Goal: Information Seeking & Learning: Understand process/instructions

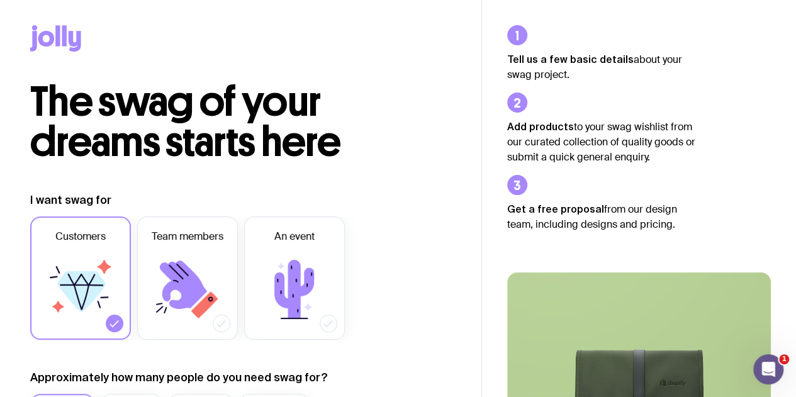
click at [70, 42] on icon at bounding box center [75, 41] width 13 height 21
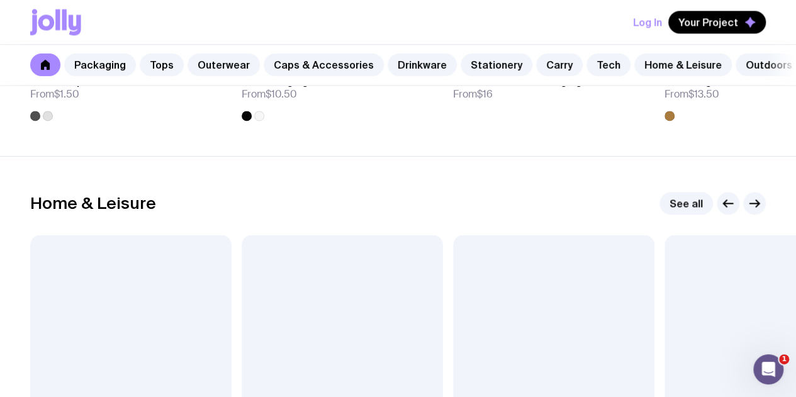
scroll to position [3328, 0]
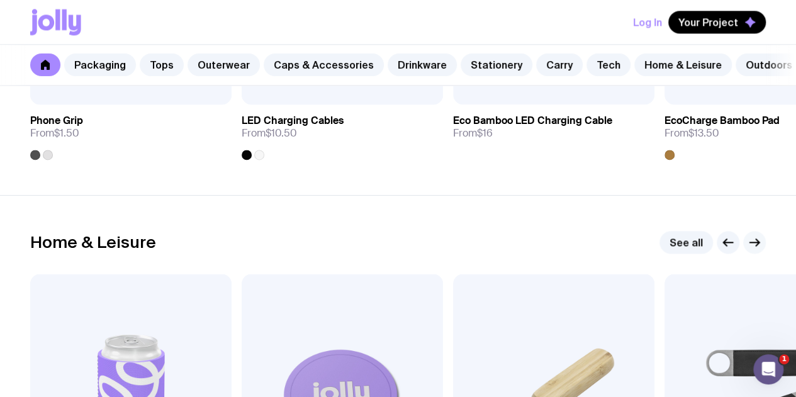
click at [751, 250] on icon "button" at bounding box center [754, 242] width 15 height 15
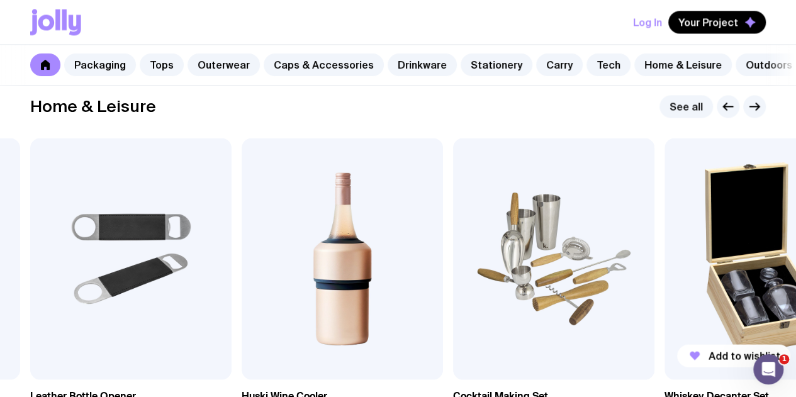
scroll to position [3454, 0]
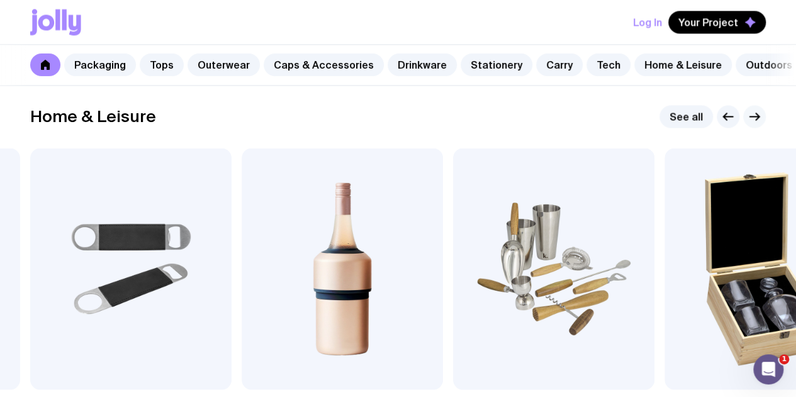
click at [757, 120] on g "button" at bounding box center [754, 116] width 9 height 7
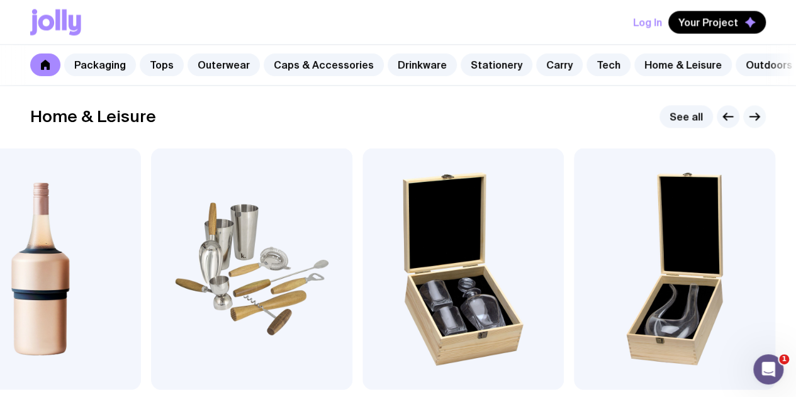
click at [757, 120] on g "button" at bounding box center [754, 116] width 9 height 7
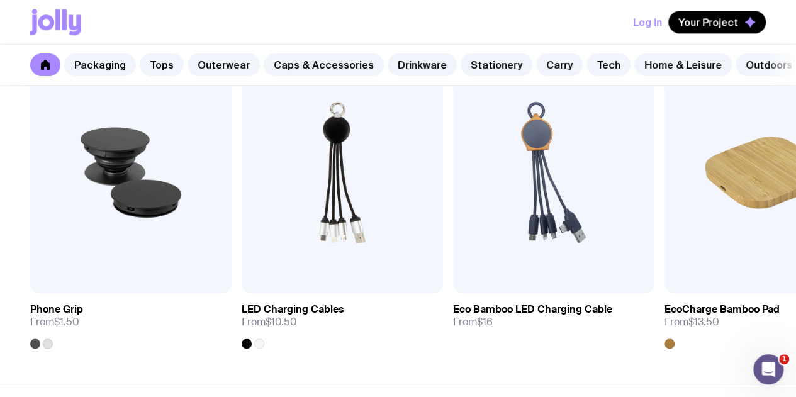
scroll to position [3013, 0]
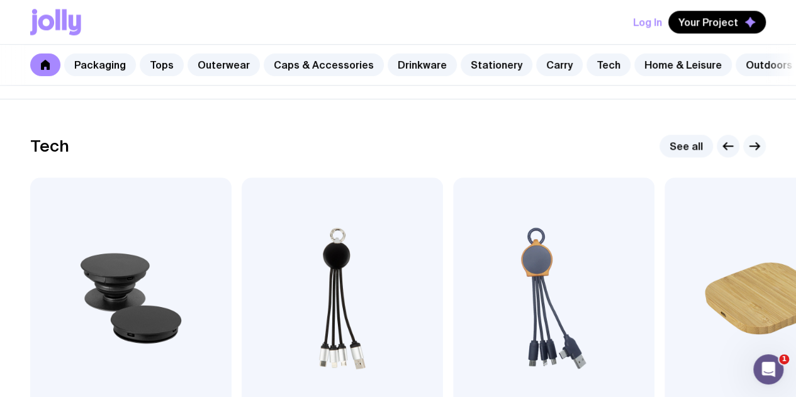
click at [746, 157] on button "button" at bounding box center [754, 146] width 23 height 23
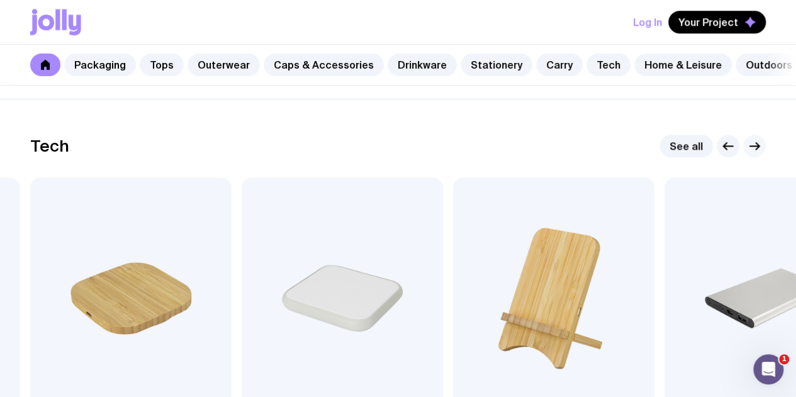
click at [756, 154] on icon "button" at bounding box center [754, 145] width 15 height 15
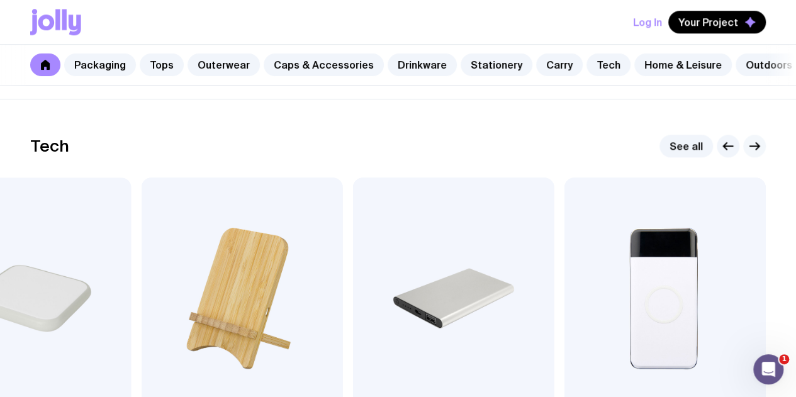
click at [756, 154] on icon "button" at bounding box center [754, 145] width 15 height 15
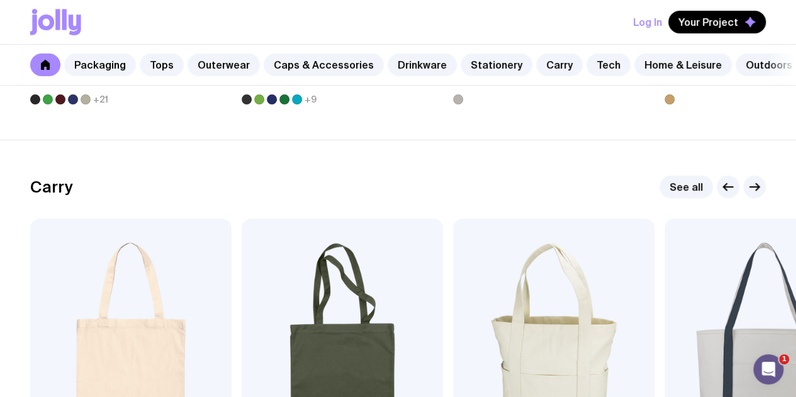
scroll to position [2510, 0]
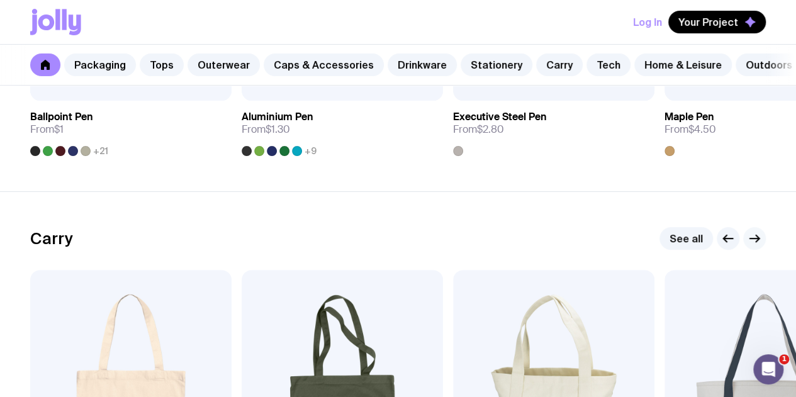
click at [751, 246] on icon "button" at bounding box center [754, 238] width 15 height 15
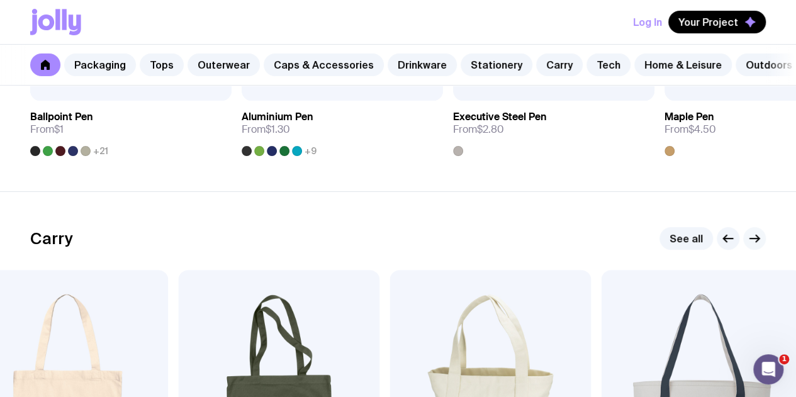
click at [751, 246] on icon "button" at bounding box center [754, 238] width 15 height 15
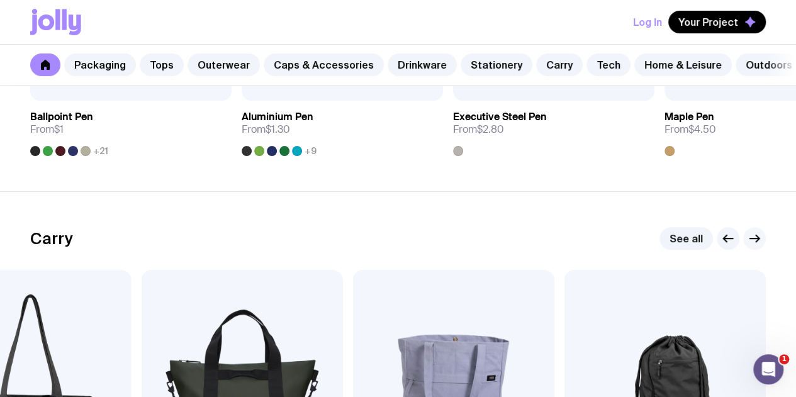
click at [751, 246] on icon "button" at bounding box center [754, 238] width 15 height 15
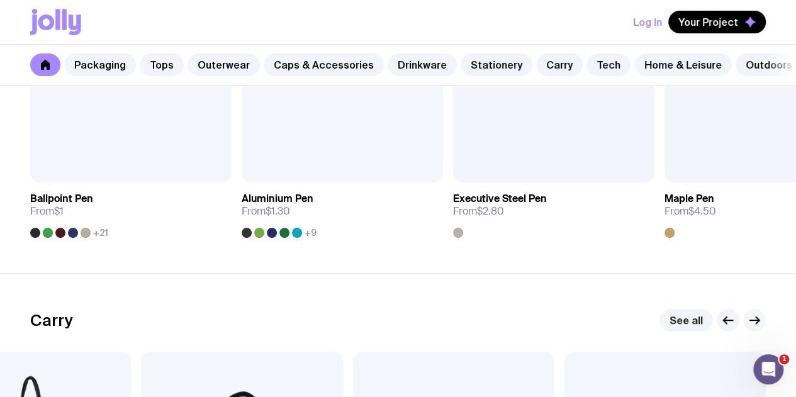
scroll to position [2259, 0]
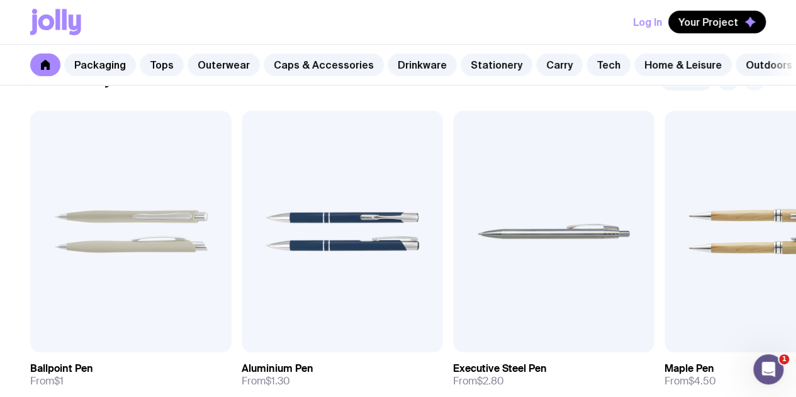
click at [755, 87] on icon "button" at bounding box center [754, 79] width 15 height 15
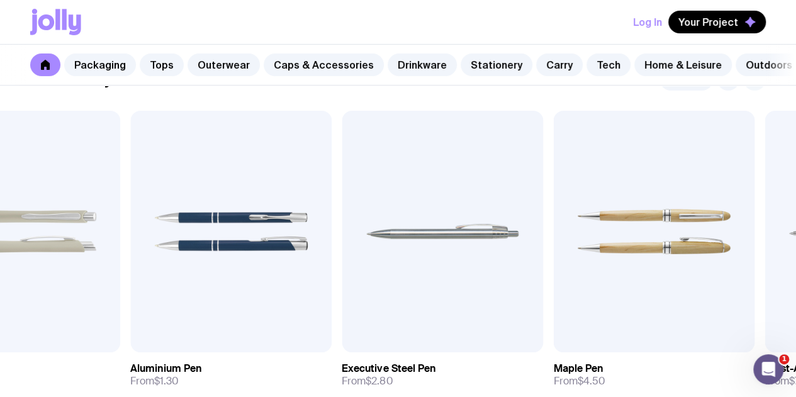
click at [755, 87] on icon "button" at bounding box center [754, 79] width 15 height 15
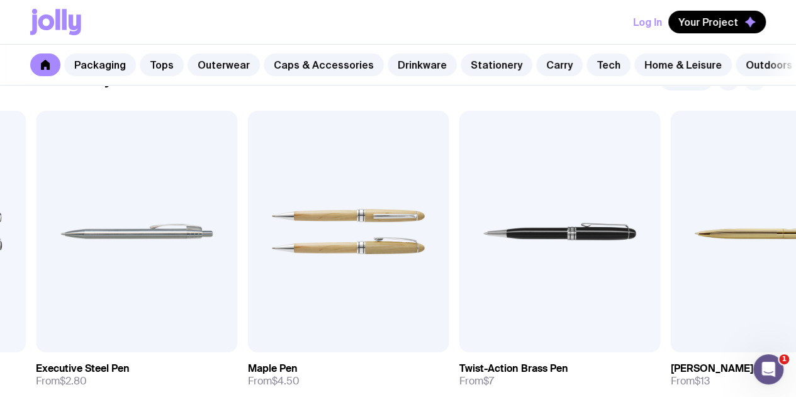
click at [755, 87] on icon "button" at bounding box center [754, 79] width 15 height 15
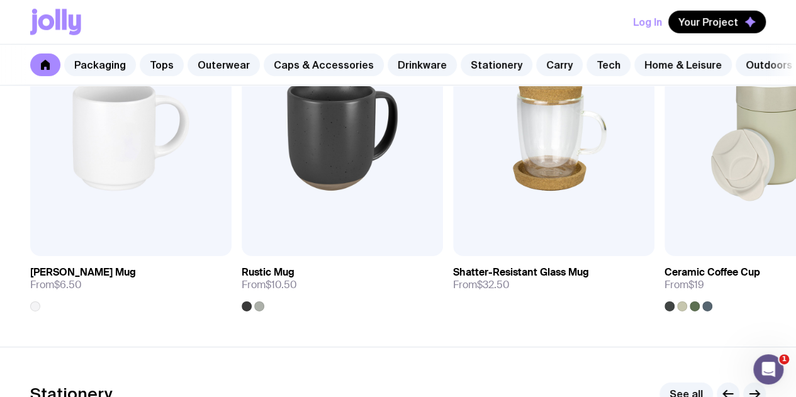
scroll to position [1818, 0]
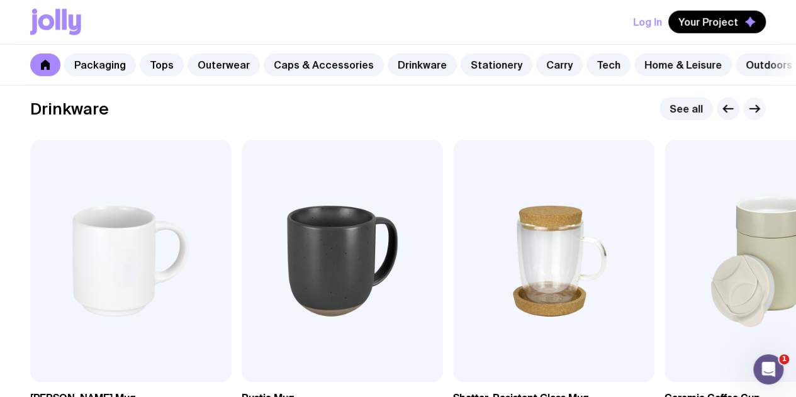
click at [751, 116] on icon "button" at bounding box center [754, 108] width 15 height 15
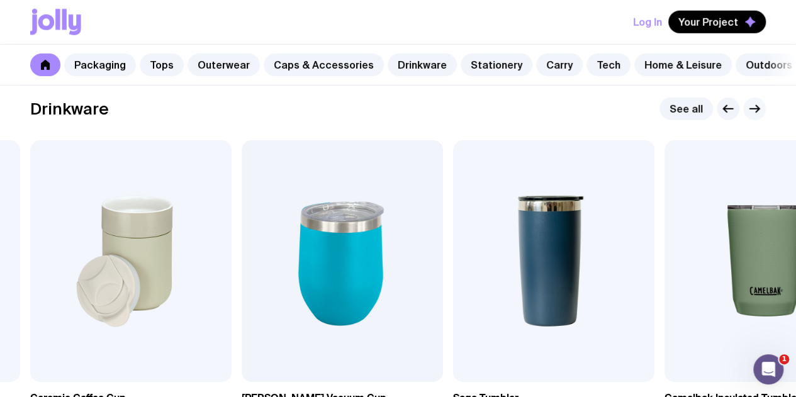
click at [751, 116] on icon "button" at bounding box center [754, 108] width 15 height 15
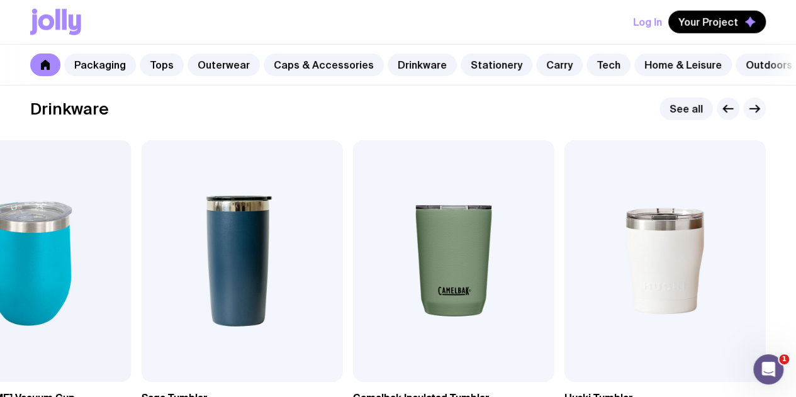
click at [751, 116] on icon "button" at bounding box center [754, 108] width 15 height 15
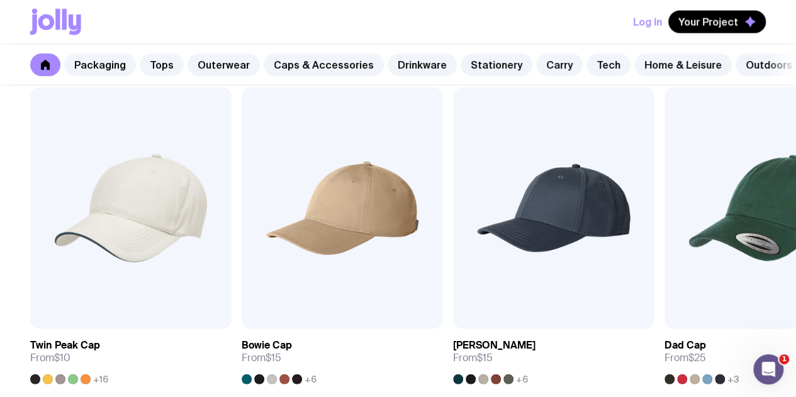
scroll to position [1378, 0]
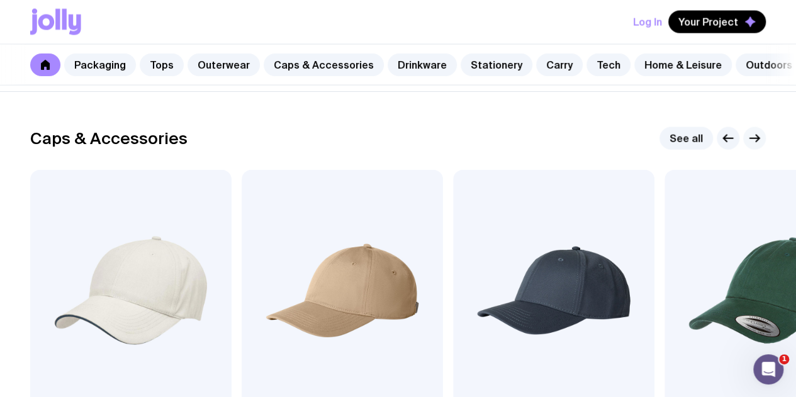
click at [752, 146] on icon "button" at bounding box center [754, 138] width 15 height 15
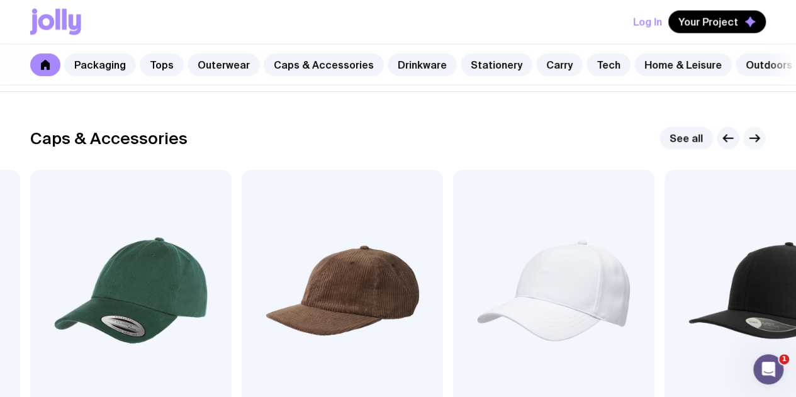
click at [752, 146] on icon "button" at bounding box center [754, 138] width 15 height 15
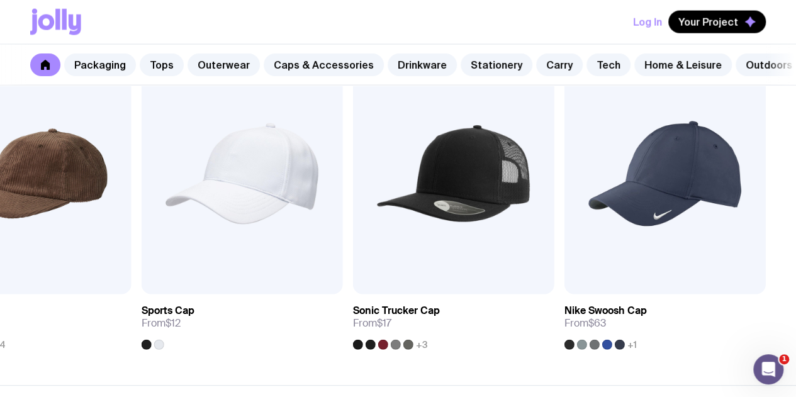
scroll to position [1315, 0]
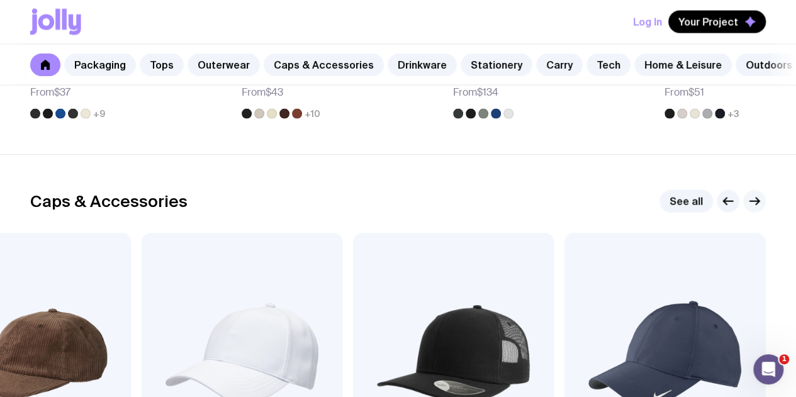
click at [753, 209] on icon "button" at bounding box center [754, 201] width 15 height 15
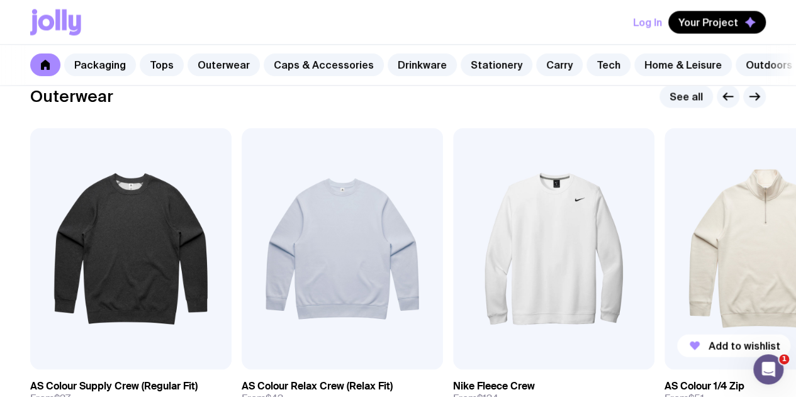
scroll to position [1000, 0]
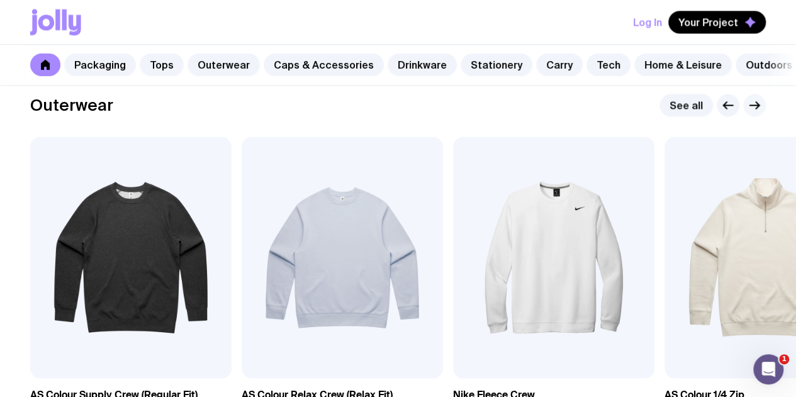
click at [757, 113] on icon "button" at bounding box center [754, 105] width 15 height 15
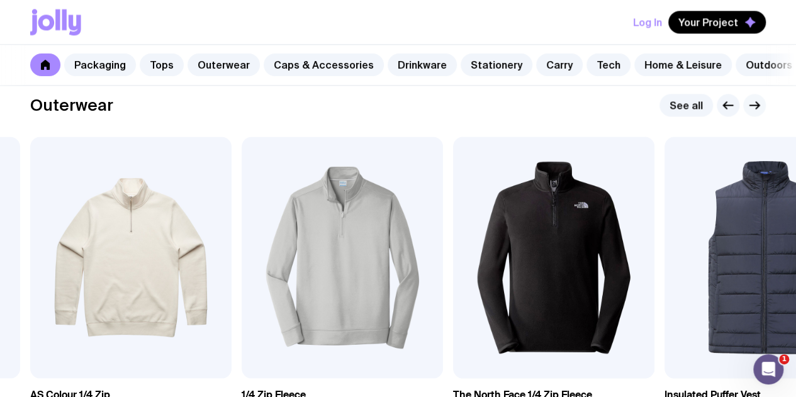
click at [757, 113] on icon "button" at bounding box center [754, 105] width 15 height 15
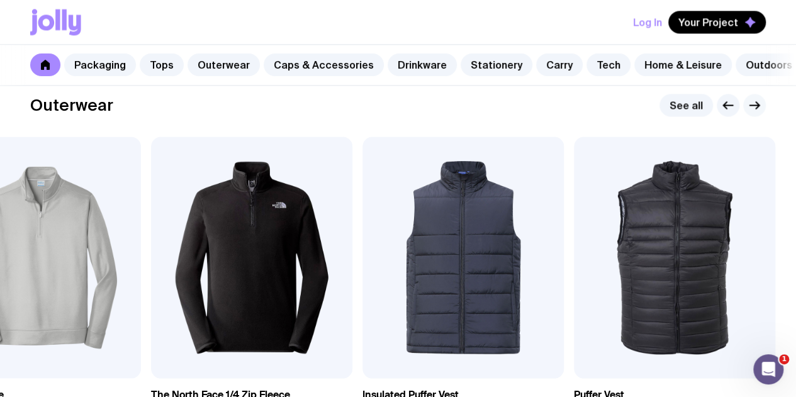
click at [757, 113] on icon "button" at bounding box center [754, 105] width 15 height 15
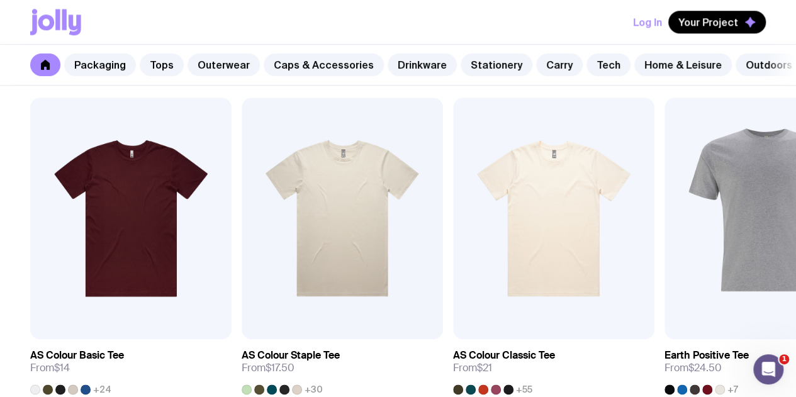
scroll to position [623, 0]
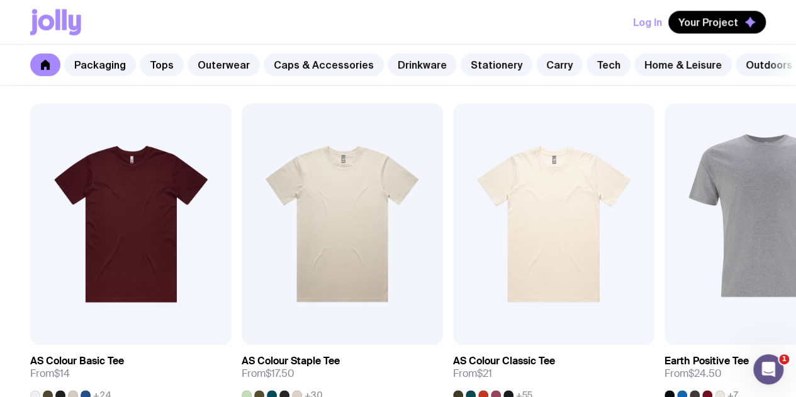
click at [757, 79] on icon "button" at bounding box center [754, 71] width 15 height 15
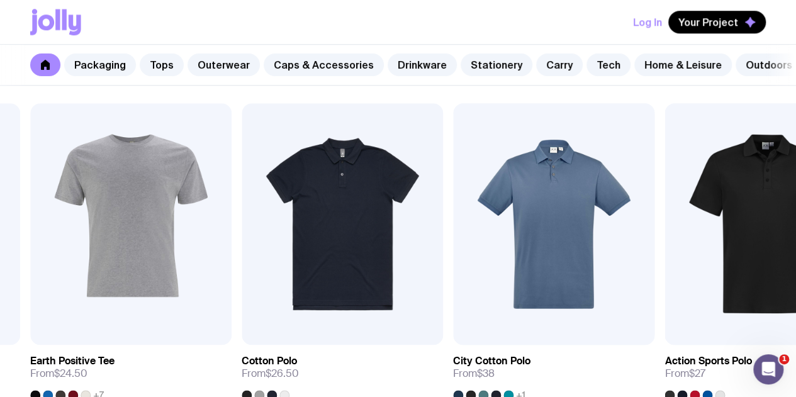
click at [757, 79] on icon "button" at bounding box center [754, 71] width 15 height 15
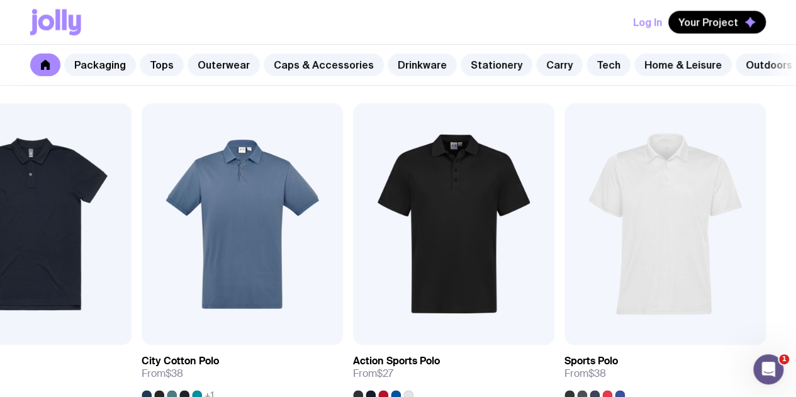
click at [757, 79] on icon "button" at bounding box center [754, 71] width 15 height 15
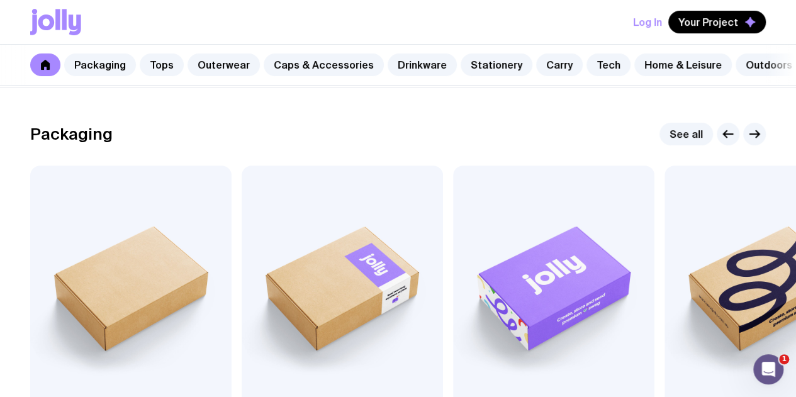
scroll to position [0, 0]
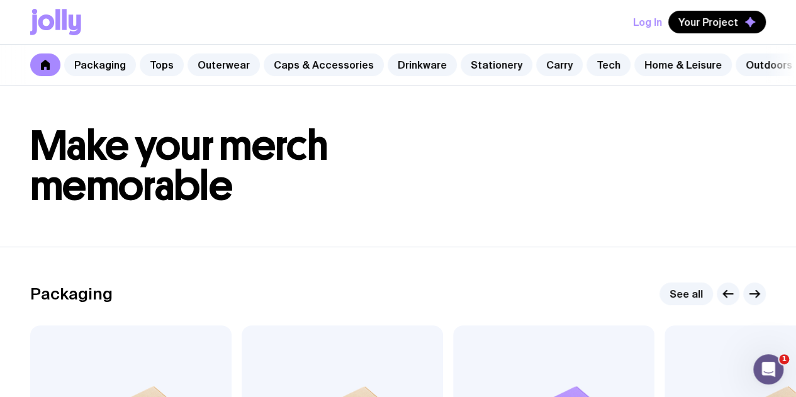
click at [68, 21] on icon at bounding box center [55, 22] width 51 height 26
click at [47, 66] on icon at bounding box center [45, 65] width 9 height 10
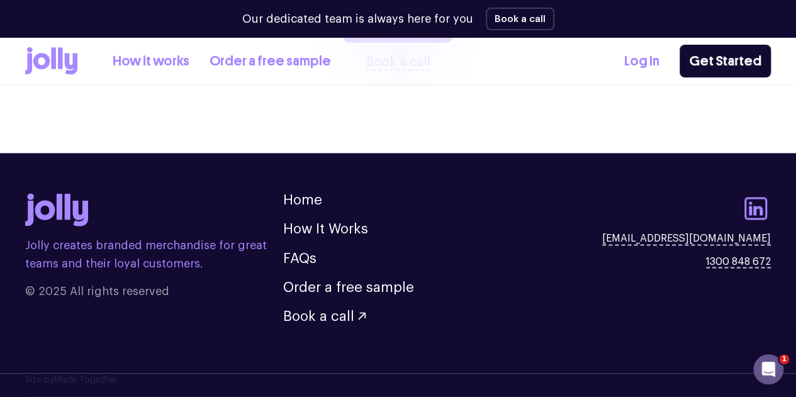
scroll to position [3589, 0]
click at [329, 224] on link "How It Works" at bounding box center [325, 229] width 85 height 14
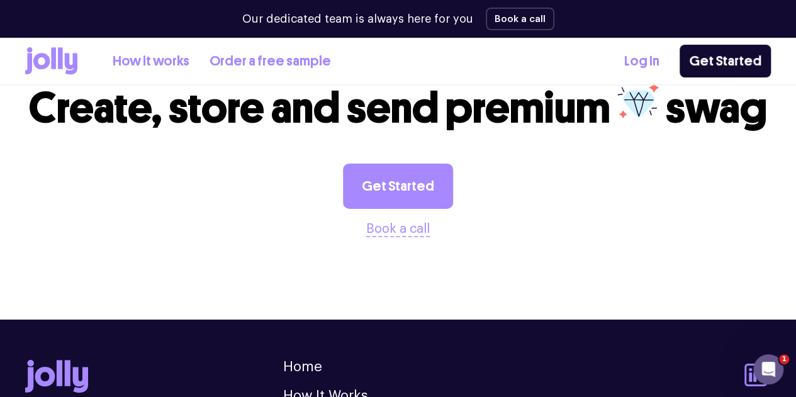
scroll to position [1950, 0]
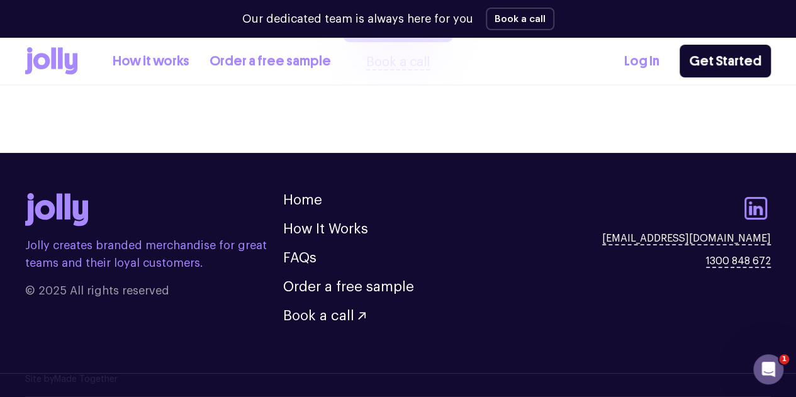
scroll to position [2980, 0]
